Goal: Task Accomplishment & Management: Use online tool/utility

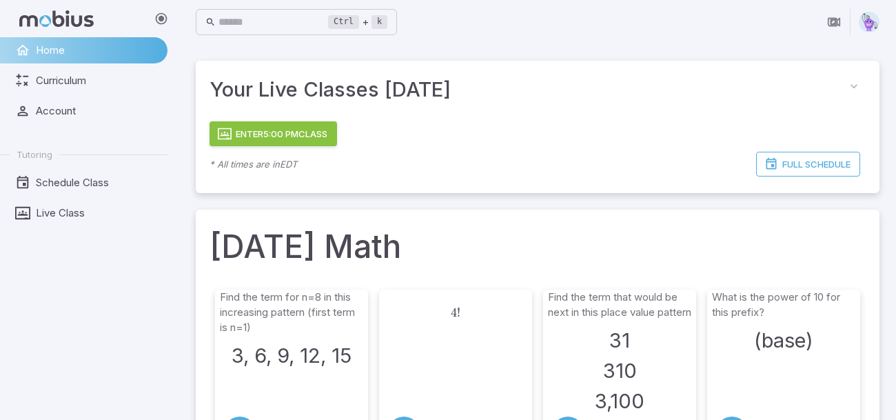
click at [322, 146] on div "Enter 5:00 PM Class * All times are in EDT Full Schedule" at bounding box center [537, 155] width 683 height 74
click at [318, 138] on button "Enter 5:00 PM Class" at bounding box center [272, 133] width 127 height 25
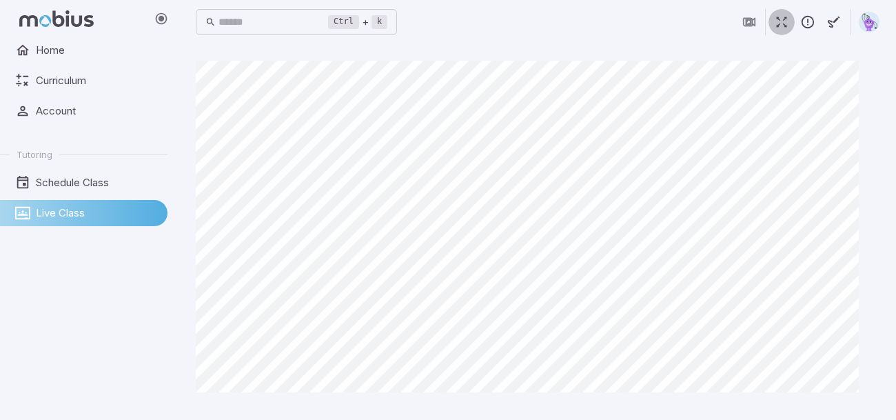
click at [780, 23] on icon "button" at bounding box center [781, 21] width 15 height 15
click at [774, 22] on icon "button" at bounding box center [781, 21] width 15 height 15
click at [782, 26] on icon "button" at bounding box center [781, 21] width 15 height 15
click at [781, 21] on icon "button" at bounding box center [781, 21] width 15 height 15
click at [780, 27] on icon "button" at bounding box center [781, 21] width 15 height 15
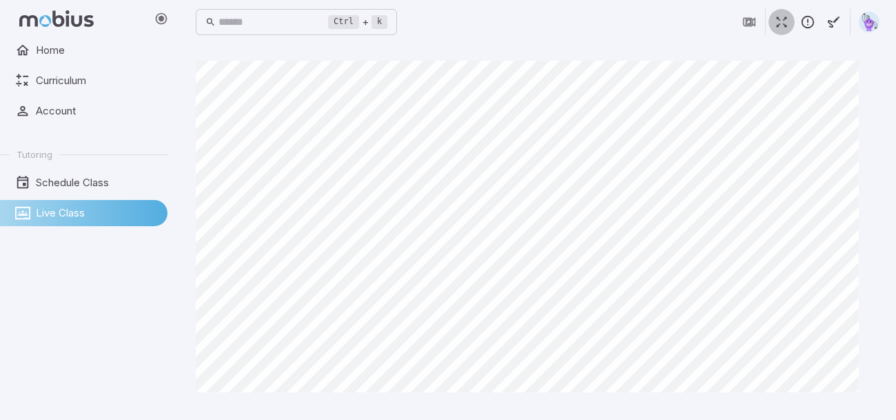
click at [777, 21] on icon "button" at bounding box center [781, 21] width 15 height 15
